Goal: Information Seeking & Learning: Understand process/instructions

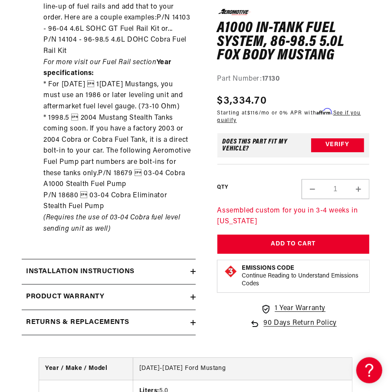
click at [129, 267] on h2 "Installation Instructions" at bounding box center [80, 272] width 109 height 11
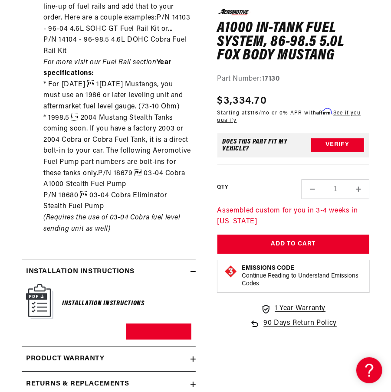
click at [194, 269] on icon at bounding box center [193, 271] width 5 height 5
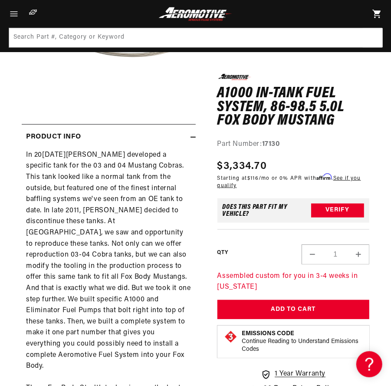
scroll to position [0, 29]
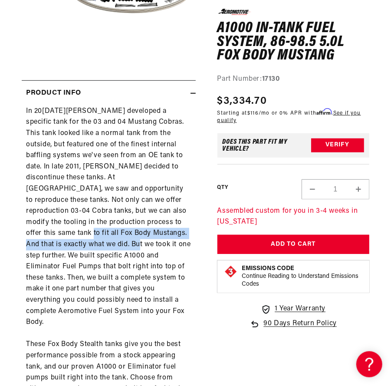
drag, startPoint x: 100, startPoint y: 222, endPoint x: 150, endPoint y: 233, distance: 51.1
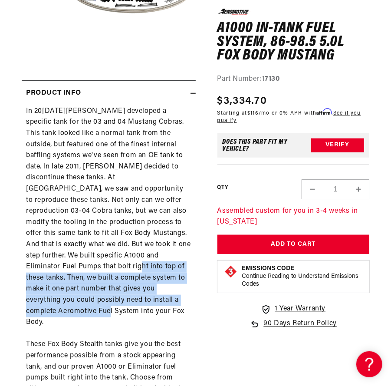
drag, startPoint x: 137, startPoint y: 254, endPoint x: 155, endPoint y: 280, distance: 32.0
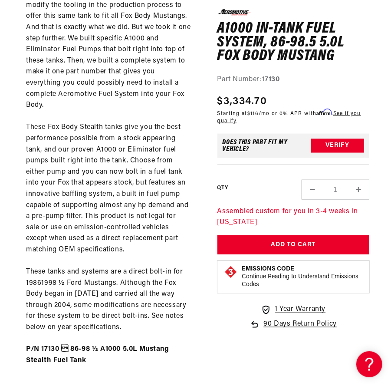
scroll to position [0, 313]
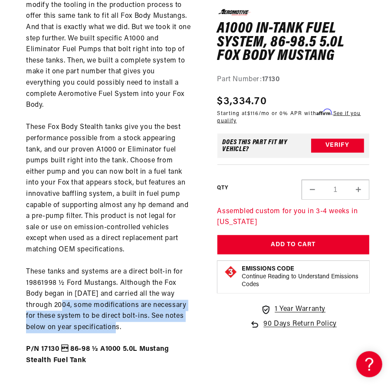
drag, startPoint x: 77, startPoint y: 284, endPoint x: 126, endPoint y: 306, distance: 54.0
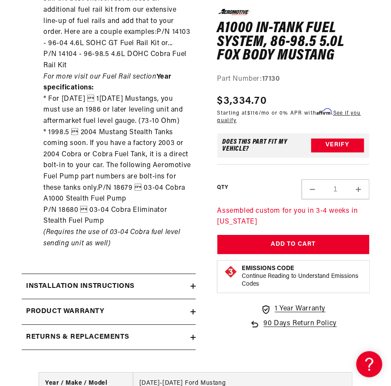
scroll to position [1128, 0]
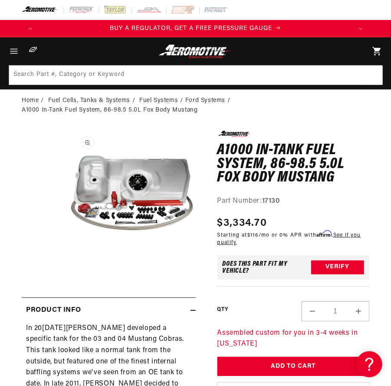
click at [69, 257] on button "Open media 1 in modal" at bounding box center [69, 257] width 0 height 0
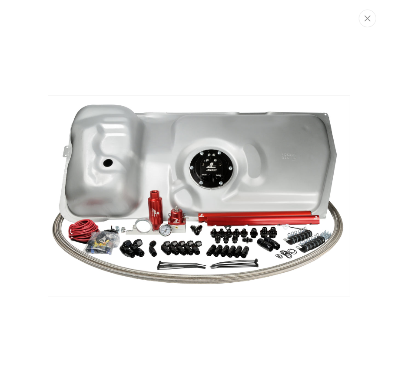
click at [112, 165] on img "Media gallery" at bounding box center [199, 195] width 302 height 201
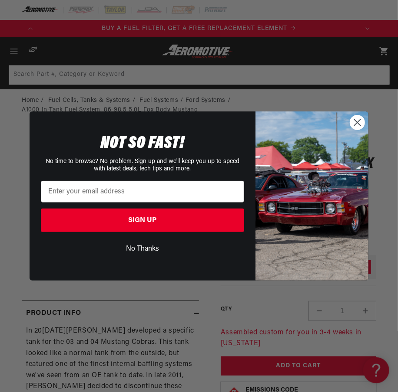
click at [355, 121] on icon "Close dialog" at bounding box center [357, 122] width 6 height 6
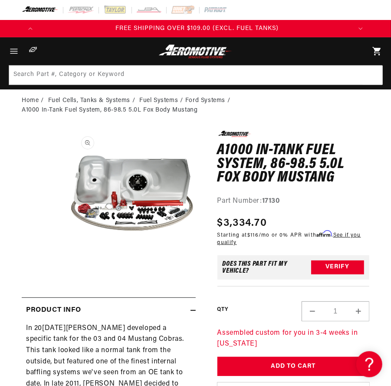
scroll to position [0, 939]
